Goal: Go to known website: Access a specific website the user already knows

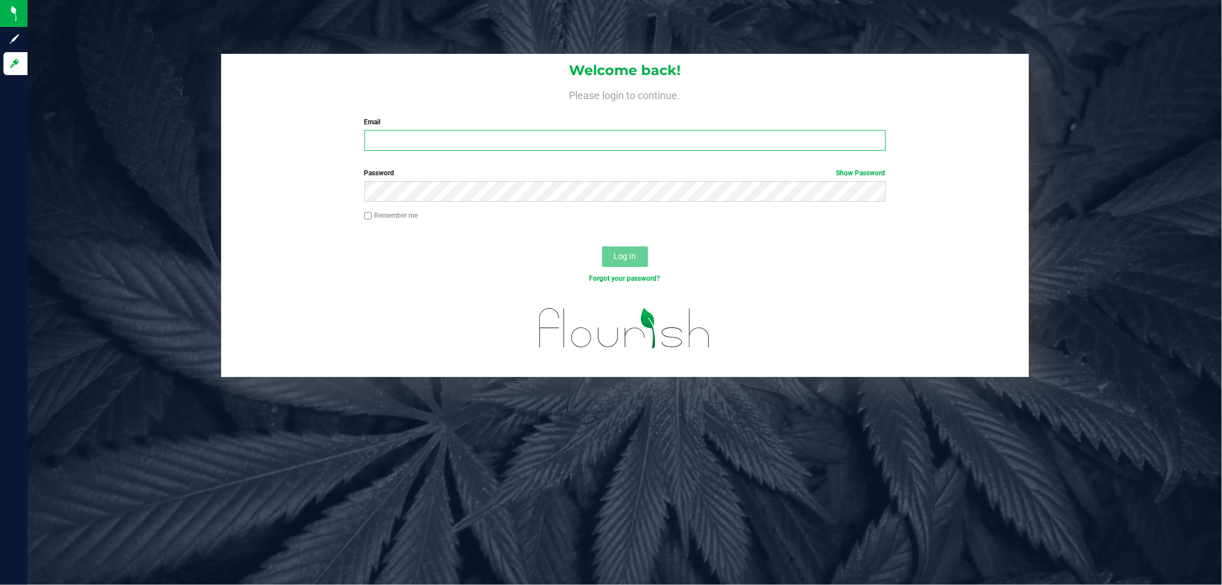
click at [463, 140] on input "Email" at bounding box center [626, 140] width 522 height 21
paste input "[EMAIL_ADDRESS][DOMAIN_NAME]"
type input "[EMAIL_ADDRESS][DOMAIN_NAME]"
click at [602, 246] on button "Log In" at bounding box center [625, 256] width 46 height 21
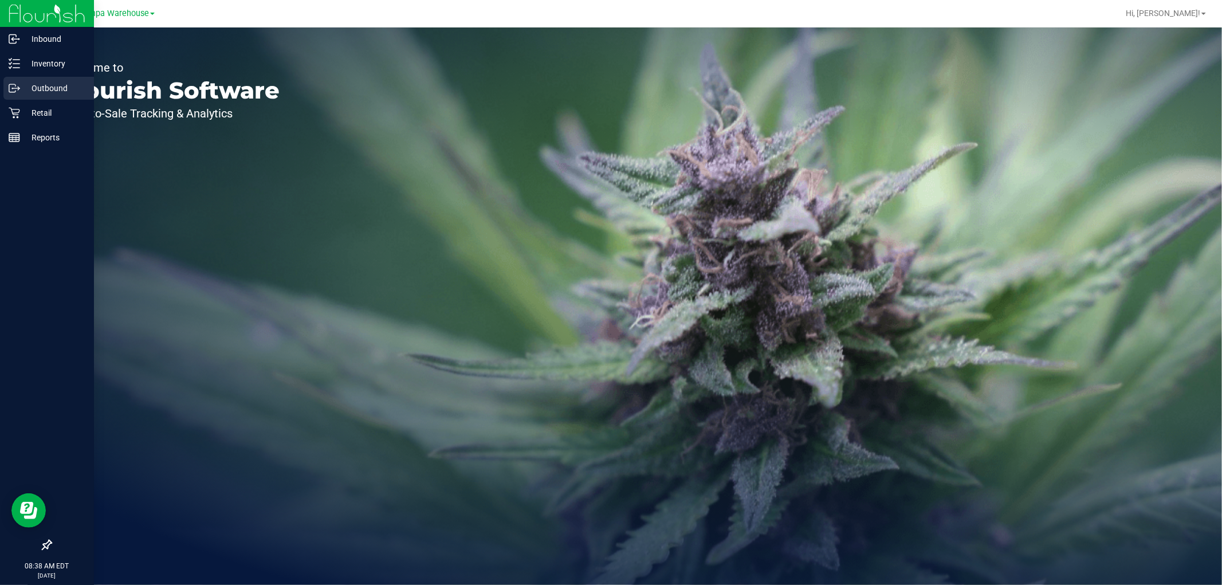
click at [47, 87] on p "Outbound" at bounding box center [54, 88] width 69 height 14
